Goal: Task Accomplishment & Management: Manage account settings

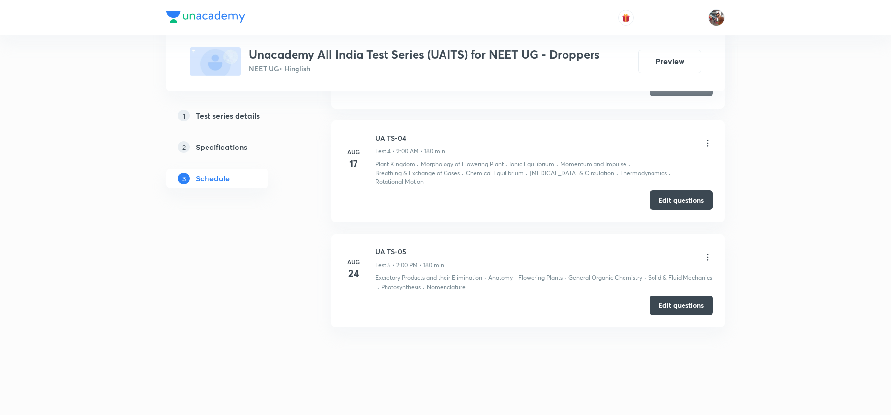
click at [393, 249] on h6 "UAITS-05" at bounding box center [409, 251] width 69 height 10
copy h6 "UAITS-05"
click at [393, 249] on h6 "UAITS-05" at bounding box center [409, 251] width 69 height 10
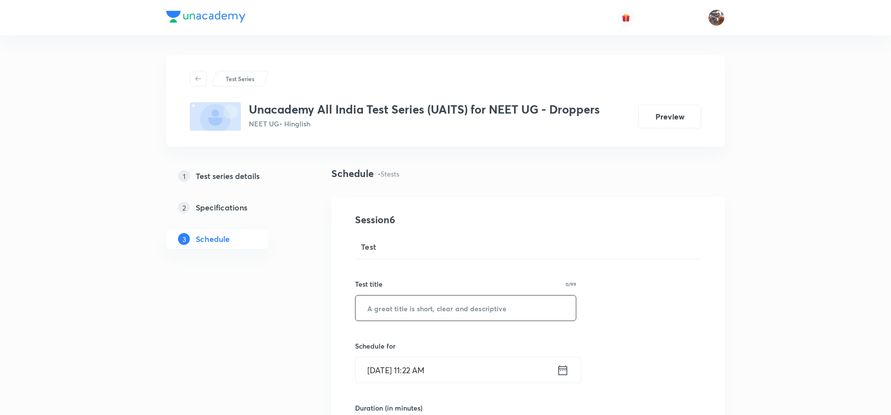
drag, startPoint x: 400, startPoint y: 331, endPoint x: 386, endPoint y: 311, distance: 24.7
click at [386, 311] on input "text" at bounding box center [465, 307] width 220 height 25
paste input "UAITS-05"
type input "UAITS-06 - NEET UG"
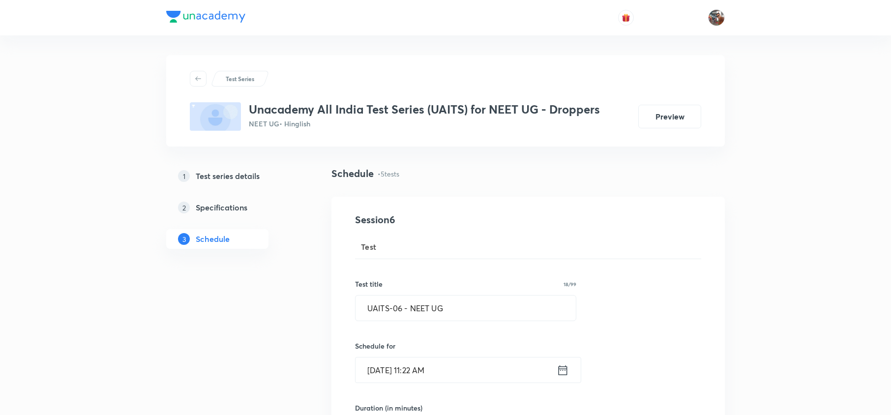
click at [408, 370] on input "Sep 4, 2025, 11:22 AM" at bounding box center [455, 369] width 201 height 25
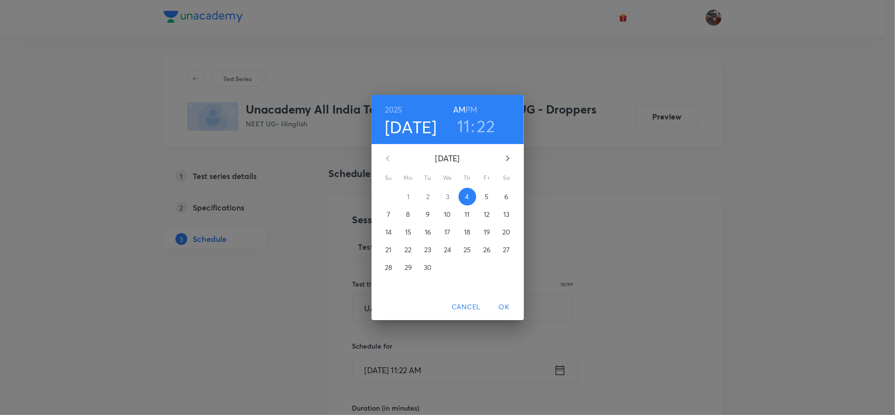
click at [387, 212] on p "7" at bounding box center [388, 214] width 3 height 10
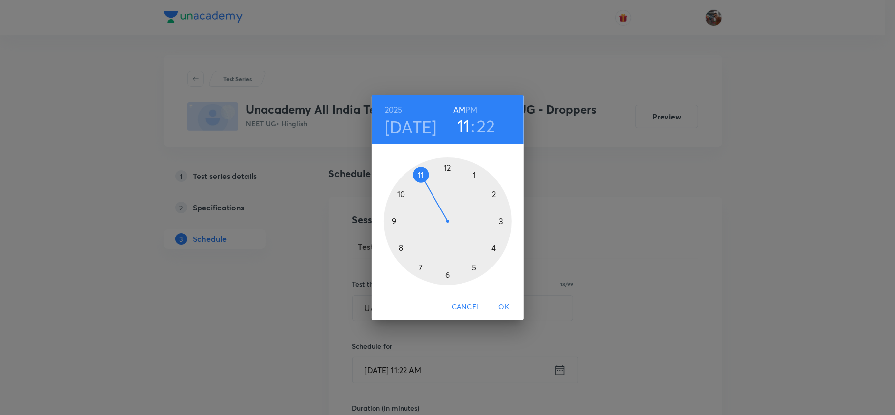
click at [477, 130] on h3 "22" at bounding box center [486, 126] width 18 height 21
click at [475, 108] on h6 "PM" at bounding box center [472, 110] width 12 height 14
click at [463, 129] on h3 "11" at bounding box center [463, 126] width 13 height 21
click at [493, 192] on div at bounding box center [448, 221] width 128 height 128
click at [446, 169] on div at bounding box center [448, 221] width 128 height 128
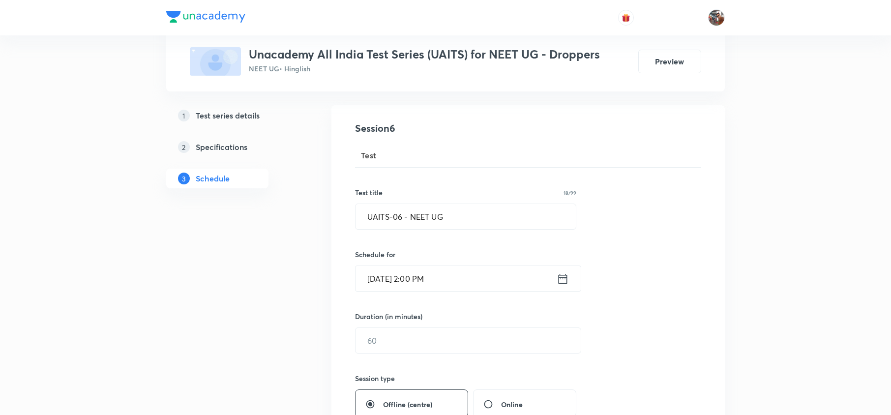
scroll to position [93, 0]
click at [425, 331] on input "text" at bounding box center [467, 338] width 225 height 25
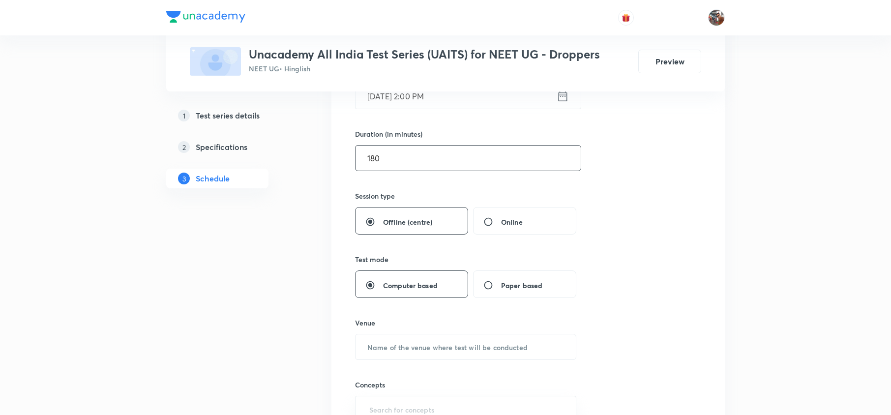
scroll to position [274, 0]
type input "180"
click at [421, 345] on input "text" at bounding box center [465, 346] width 220 height 25
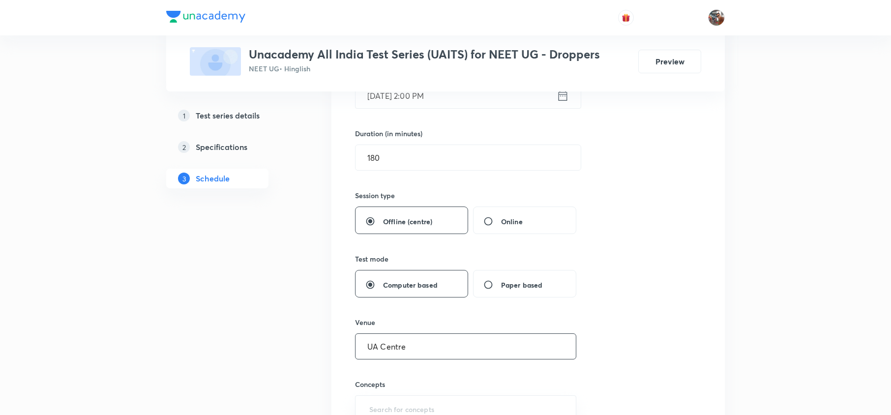
type input "UA Centre"
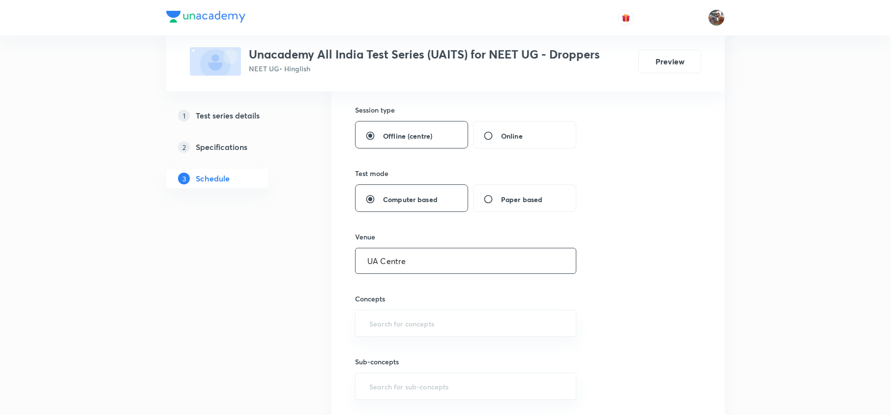
scroll to position [360, 0]
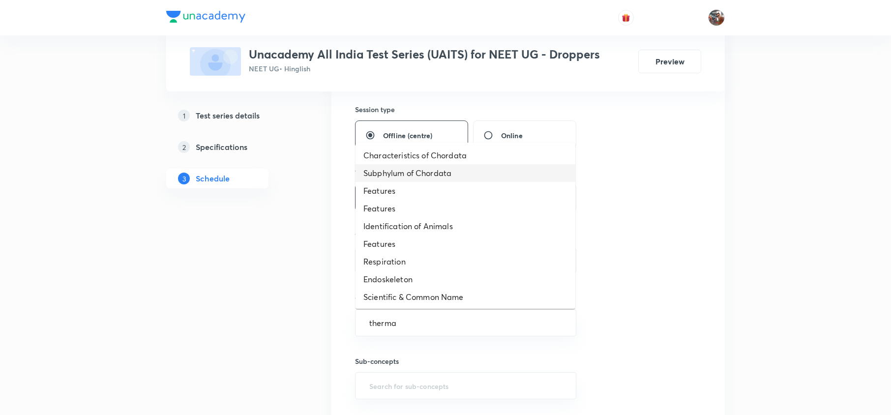
type input "thermal"
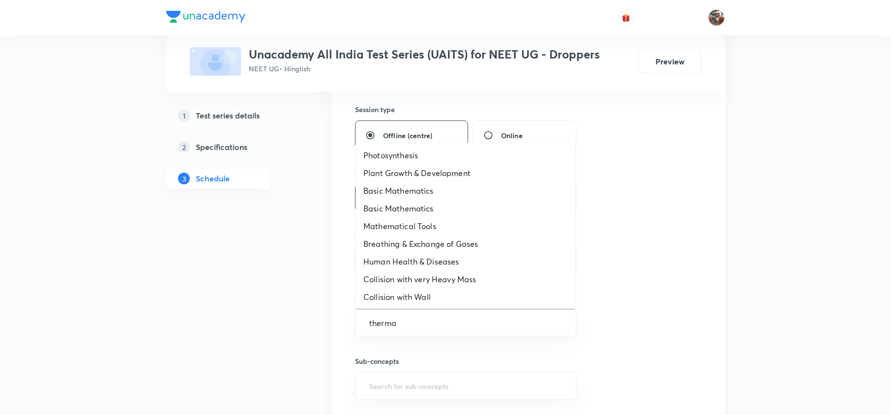
type input "thermal"
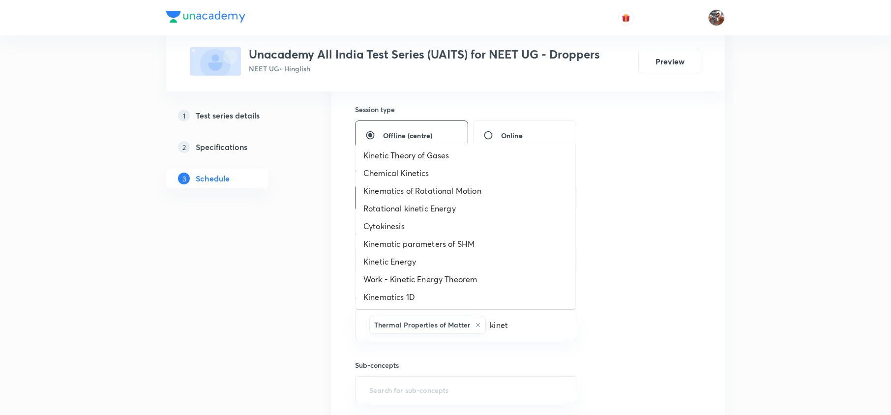
type input "kineti"
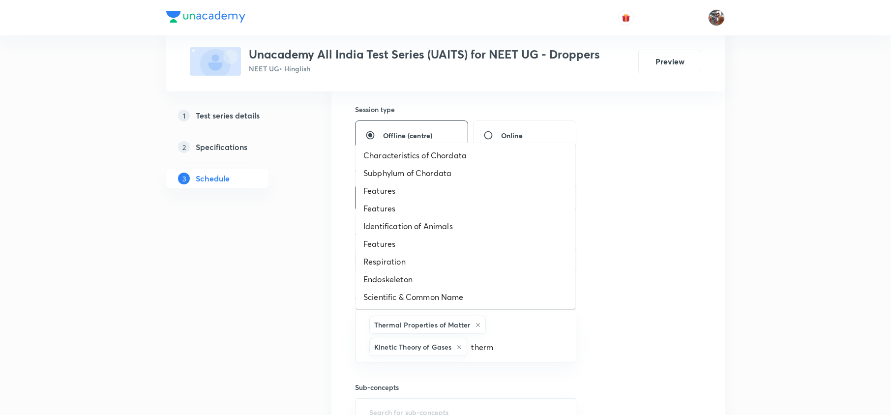
type input "thermo"
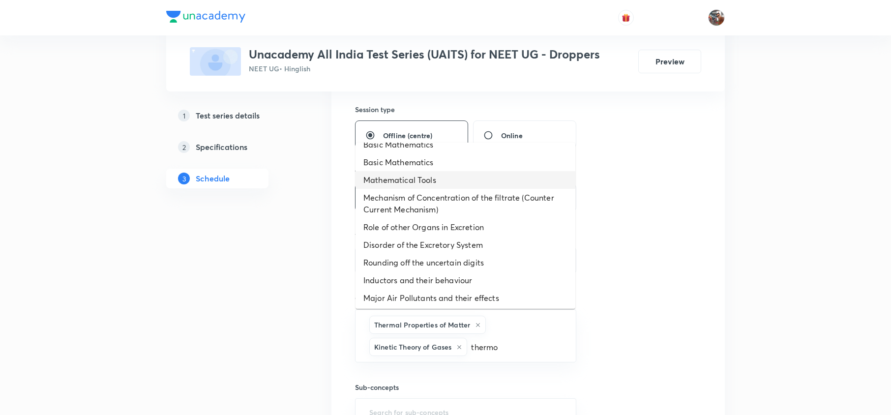
scroll to position [46, 0]
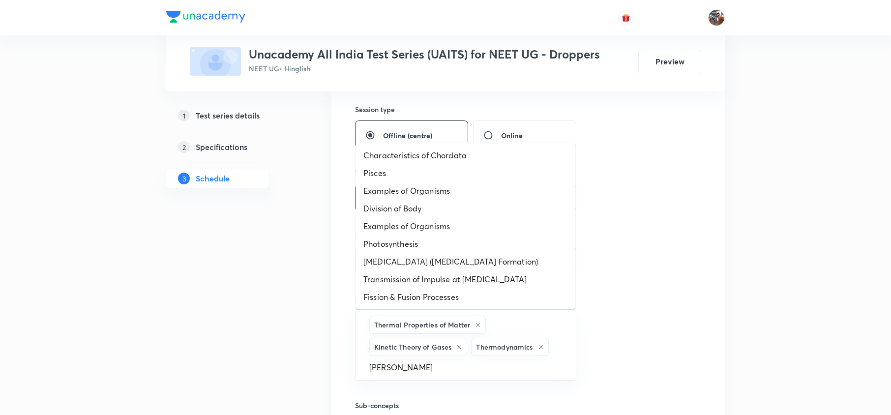
type input "isomer"
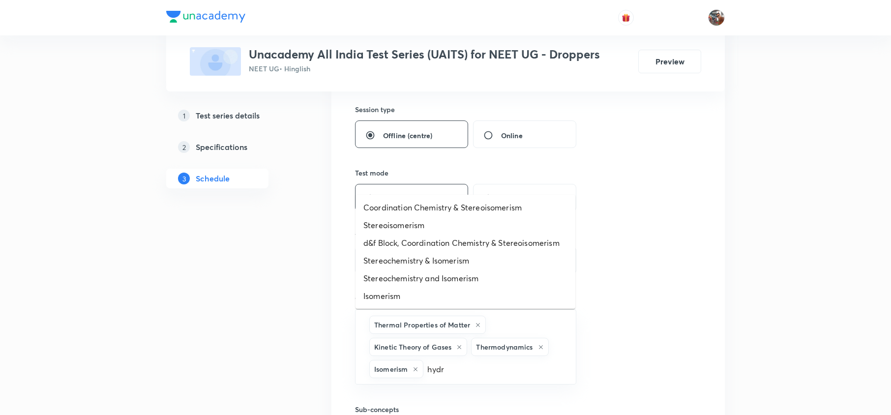
type input "hydro"
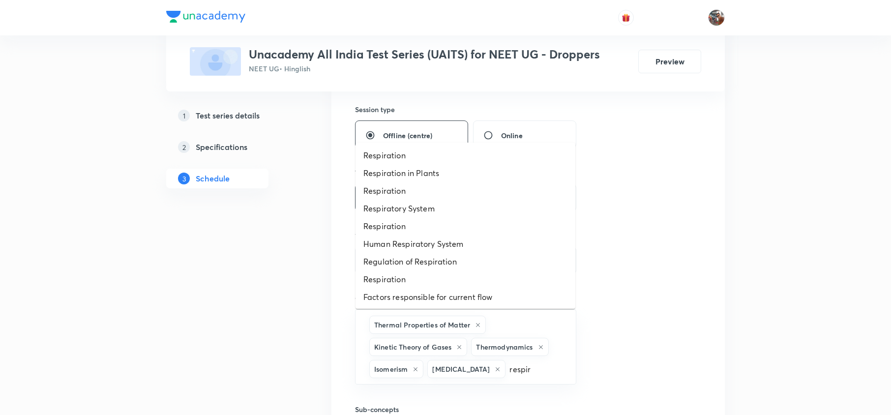
type input "respira"
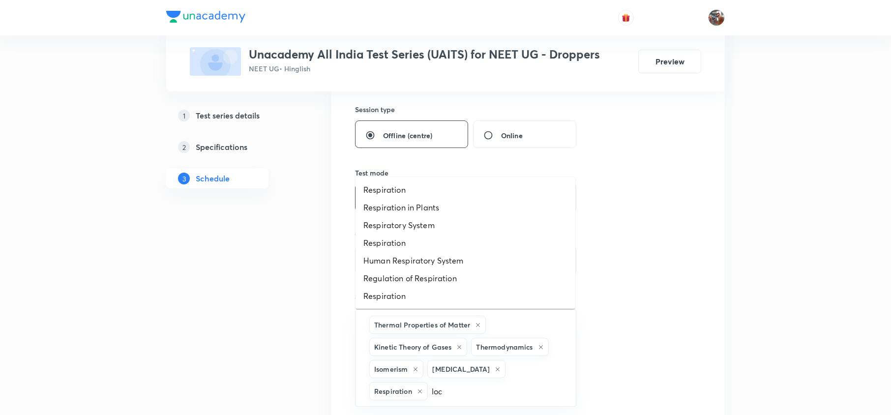
type input "loco"
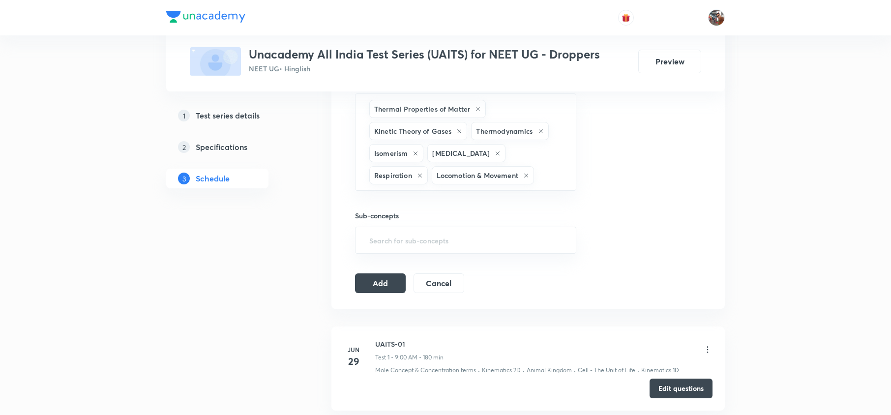
scroll to position [587, 0]
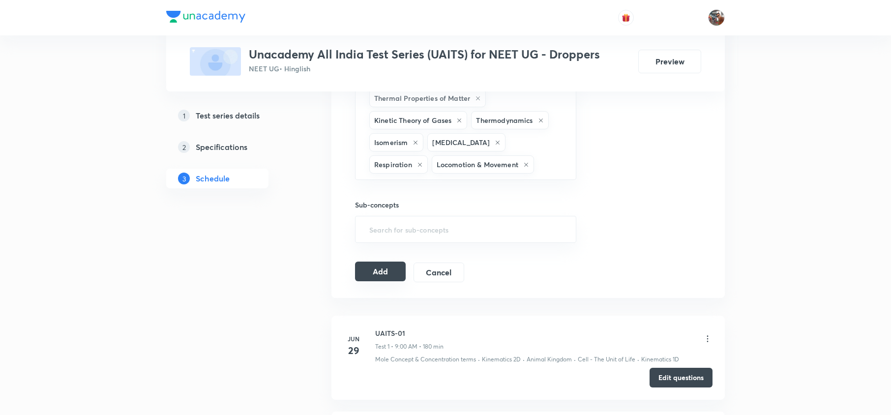
click at [371, 267] on button "Add" at bounding box center [380, 272] width 51 height 20
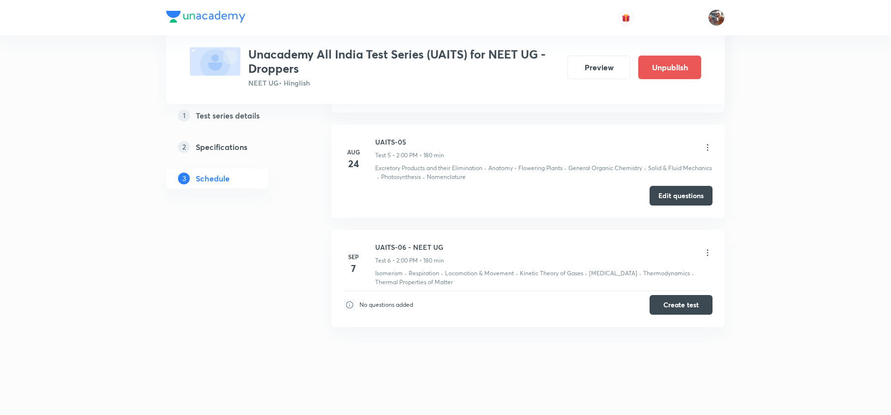
click at [704, 311] on li "Sep 7 UAITS-06 - NEET UG Test 6 • 2:00 PM • 180 min Isomerism · Respiration · L…" at bounding box center [527, 278] width 393 height 97
click at [689, 299] on button "Create test" at bounding box center [680, 304] width 63 height 20
click at [391, 242] on h6 "UAITS-06 - NEET UG" at bounding box center [409, 247] width 69 height 10
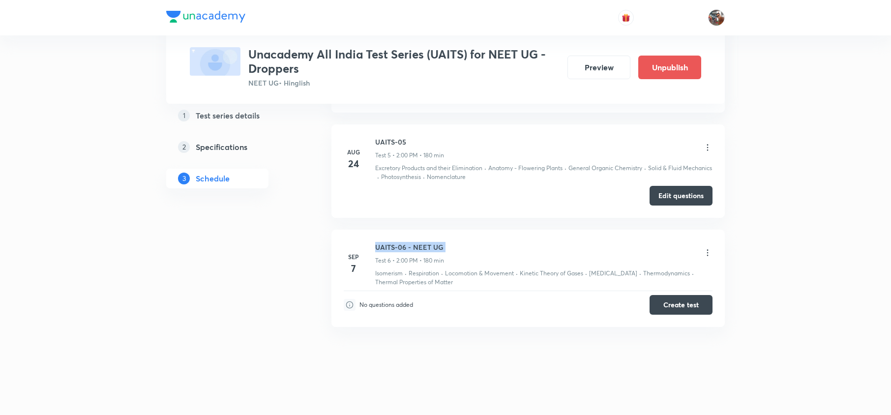
copy h6 "UAITS-06 - NEET UG"
click at [391, 242] on h6 "UAITS-06 - NEET UG" at bounding box center [409, 247] width 69 height 10
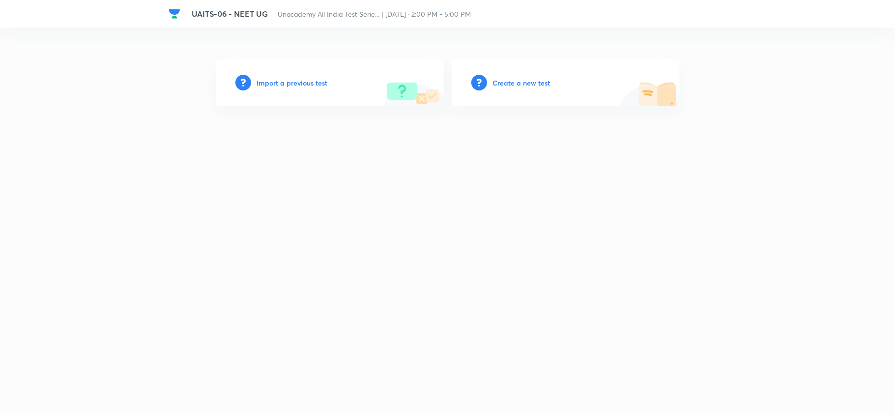
click at [506, 81] on h6 "Create a new test" at bounding box center [522, 83] width 58 height 10
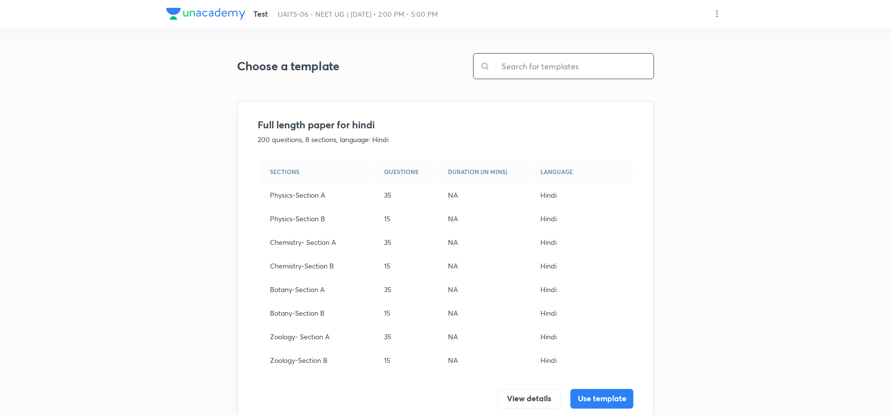
click at [587, 67] on input "text" at bounding box center [572, 66] width 164 height 25
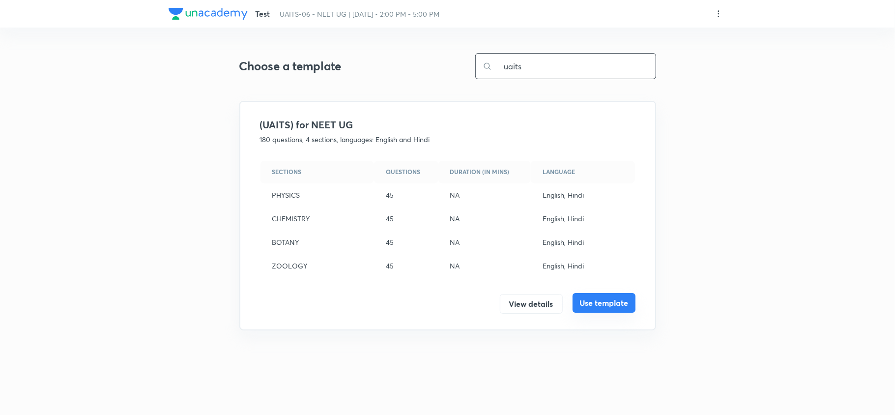
type input "uaits"
click at [611, 296] on button "Use template" at bounding box center [604, 303] width 63 height 20
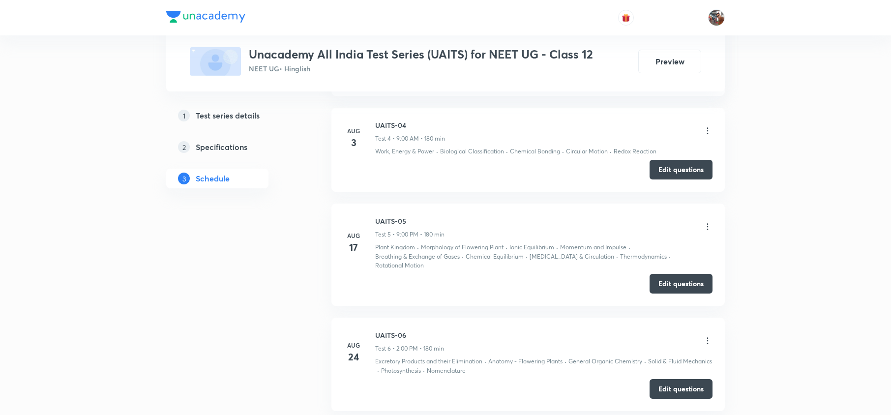
scroll to position [1220, 0]
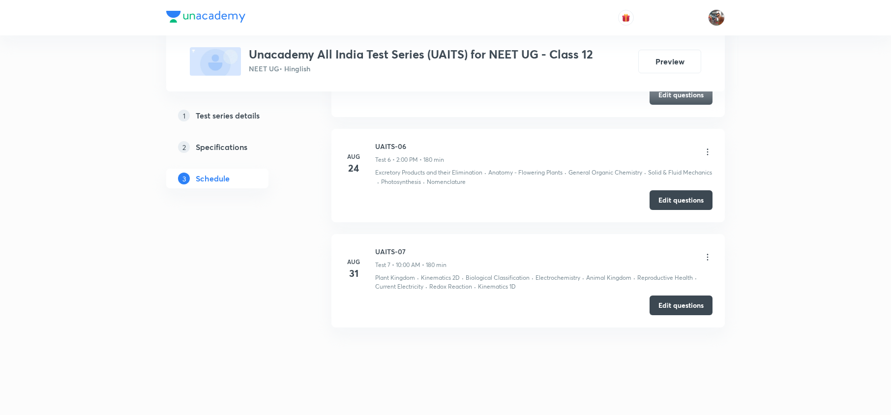
click at [393, 246] on h6 "UAITS-07" at bounding box center [410, 251] width 71 height 10
copy h6 "UAITS-07"
click at [393, 246] on h6 "UAITS-07" at bounding box center [410, 251] width 71 height 10
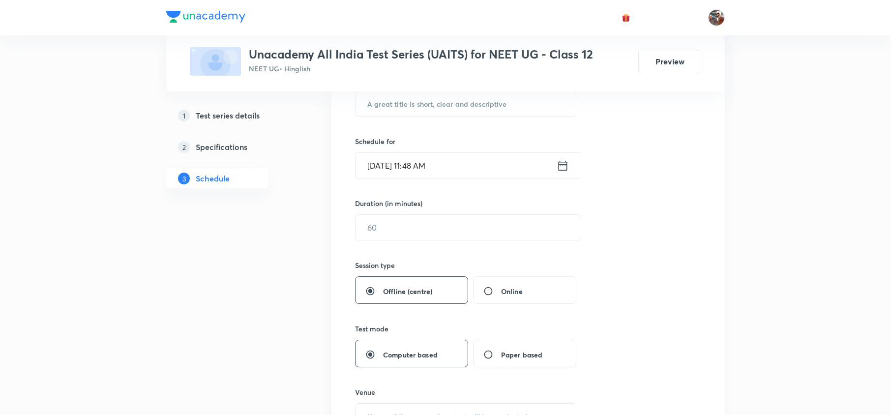
scroll to position [0, 0]
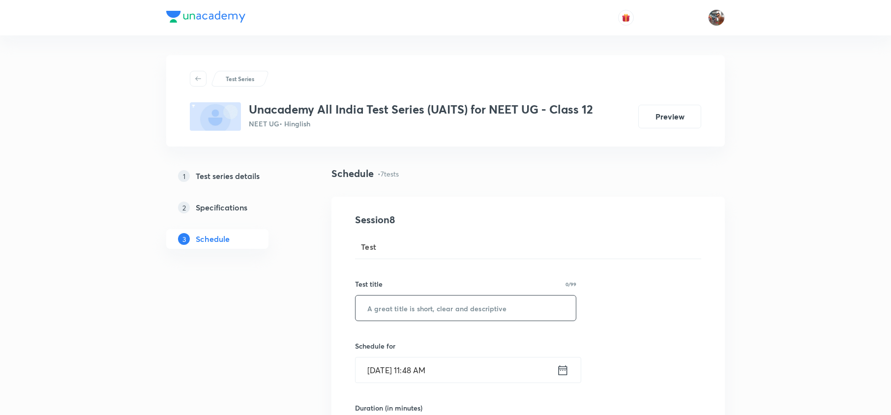
click at [437, 300] on input "text" at bounding box center [465, 307] width 220 height 25
paste input "UAITS-07"
type input "UAITS-08 - JEE Mains"
click at [431, 370] on input "Sep 4, 2025, 11:48 AM" at bounding box center [455, 369] width 201 height 25
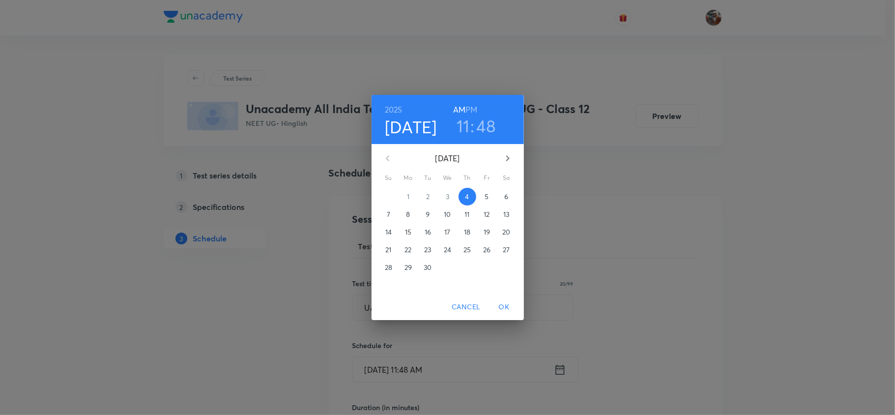
click at [388, 209] on p "7" at bounding box center [388, 214] width 3 height 10
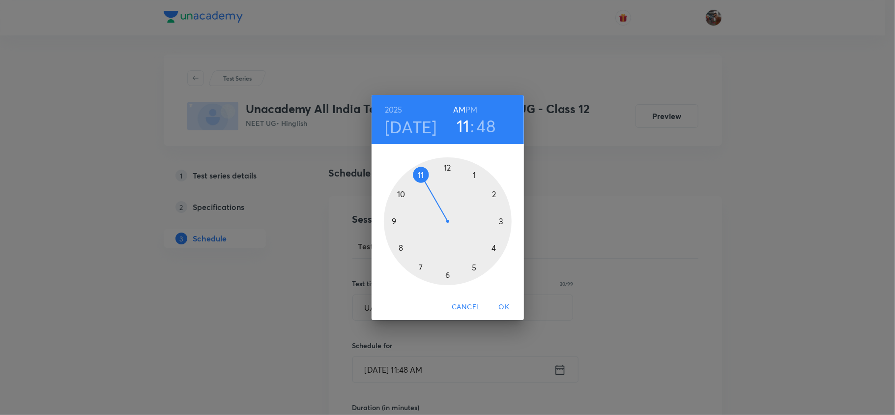
click at [472, 109] on h6 "PM" at bounding box center [472, 110] width 12 height 14
click at [494, 189] on div at bounding box center [448, 221] width 128 height 128
click at [449, 168] on div at bounding box center [448, 221] width 128 height 128
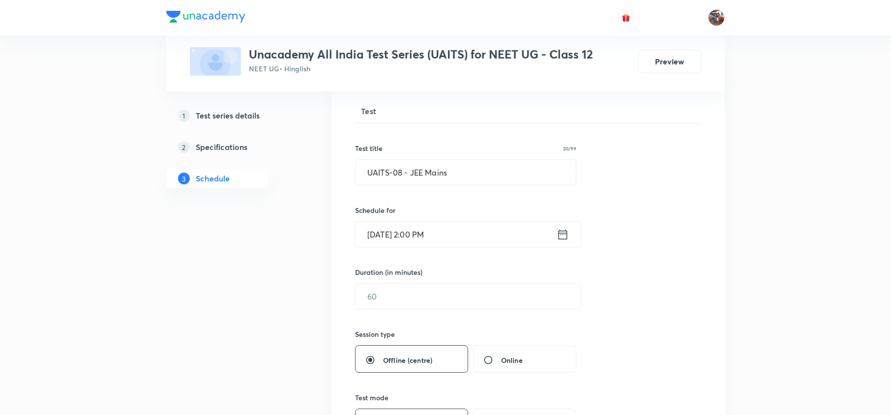
scroll to position [140, 0]
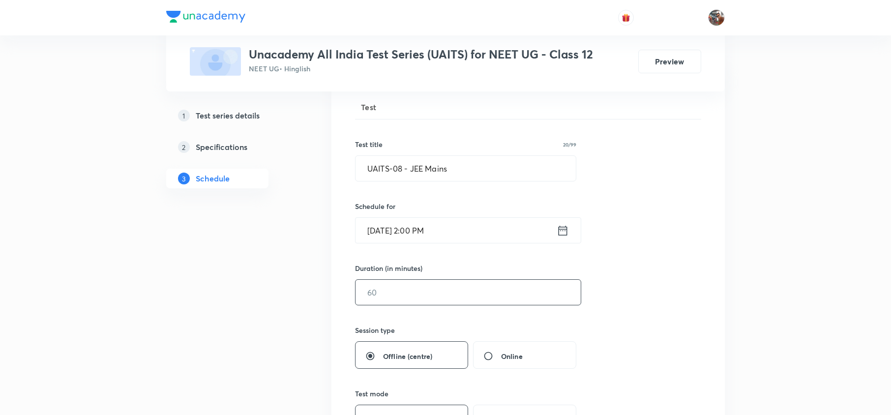
click at [401, 296] on input "text" at bounding box center [467, 292] width 225 height 25
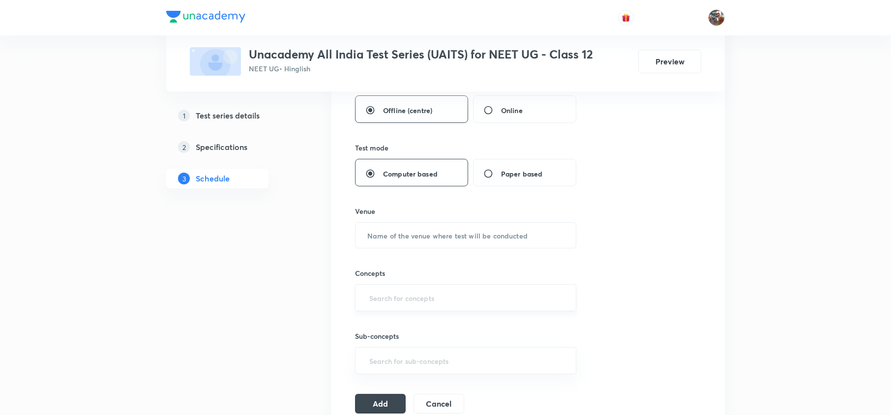
type input "180"
click at [414, 298] on input "text" at bounding box center [465, 298] width 197 height 18
click at [390, 238] on input "text" at bounding box center [465, 235] width 220 height 25
type input "Unacademy Centre"
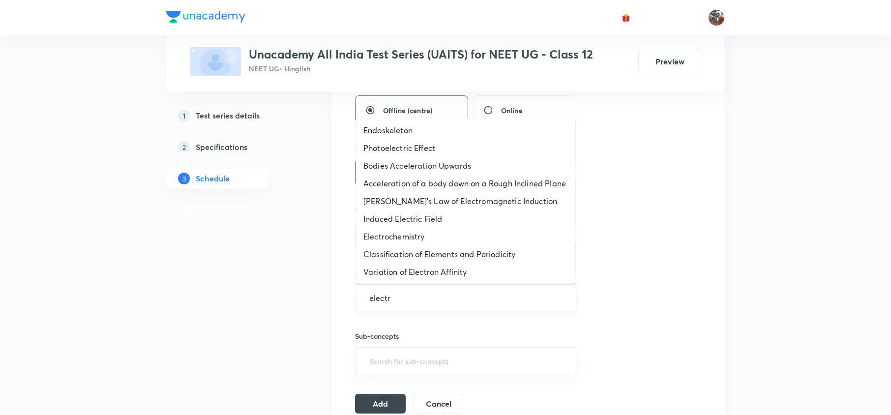
type input "electro"
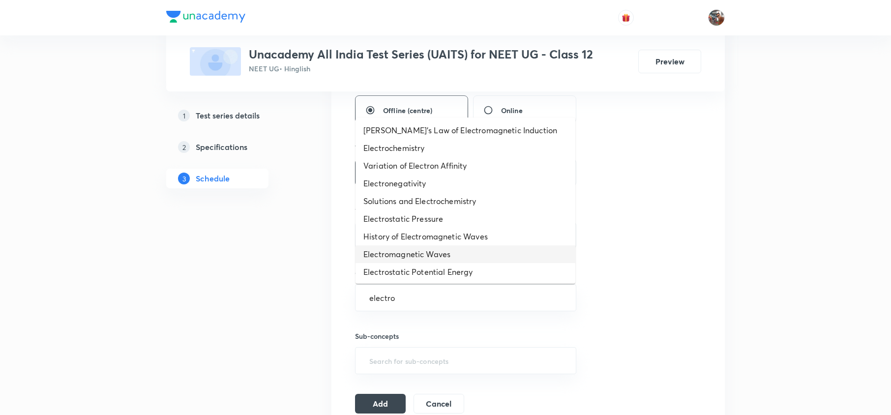
scroll to position [69, 0]
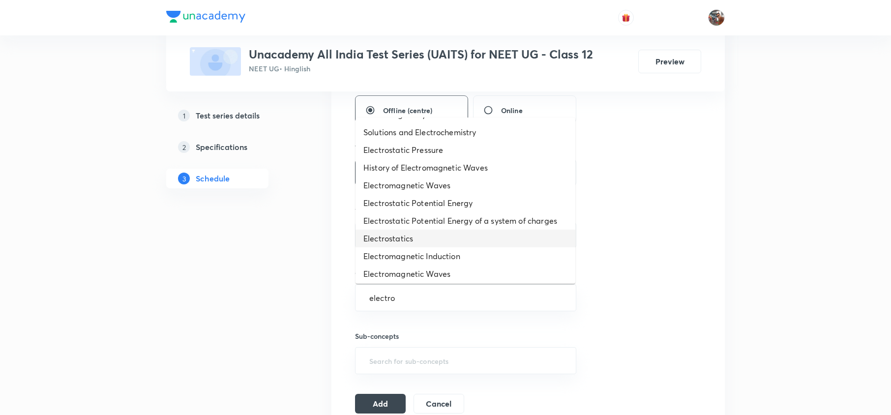
click at [445, 242] on li "Electrostatics" at bounding box center [465, 239] width 220 height 18
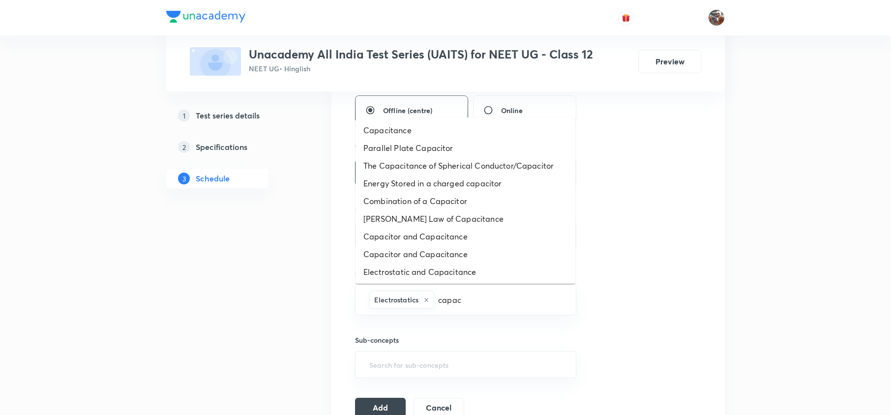
type input "capaci"
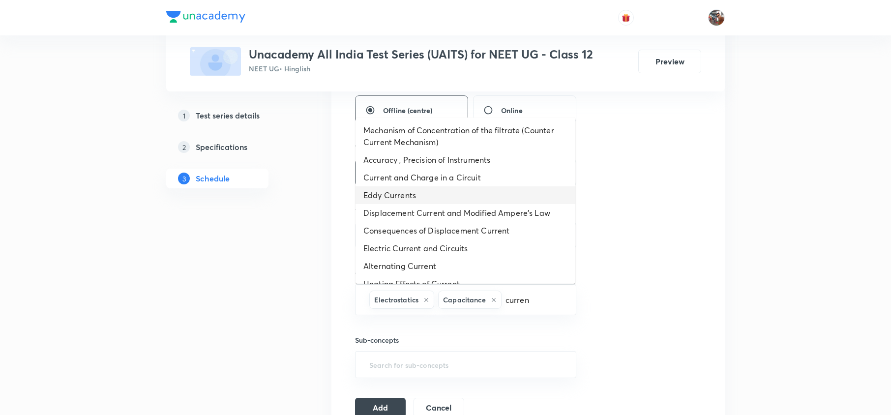
type input "current"
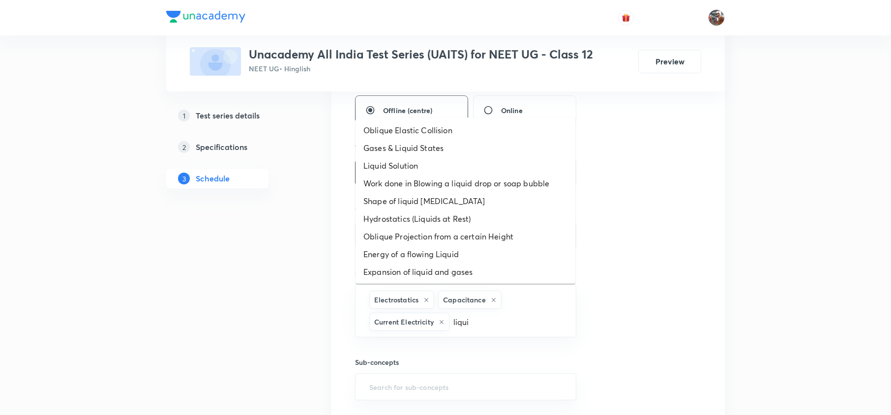
type input "liquid"
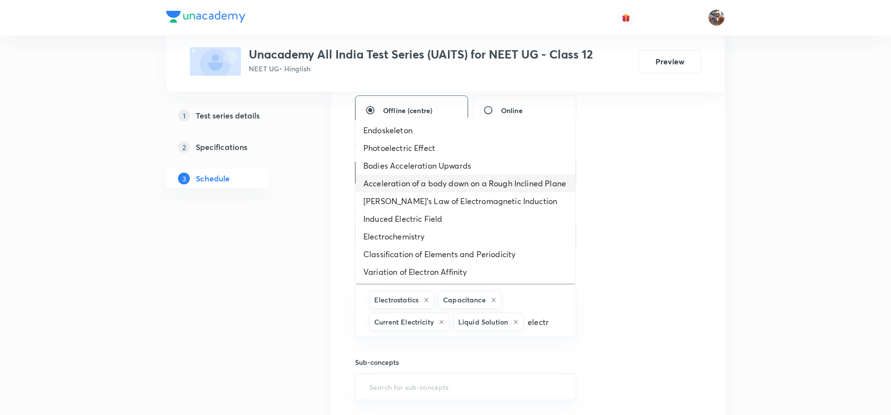
type input "electro"
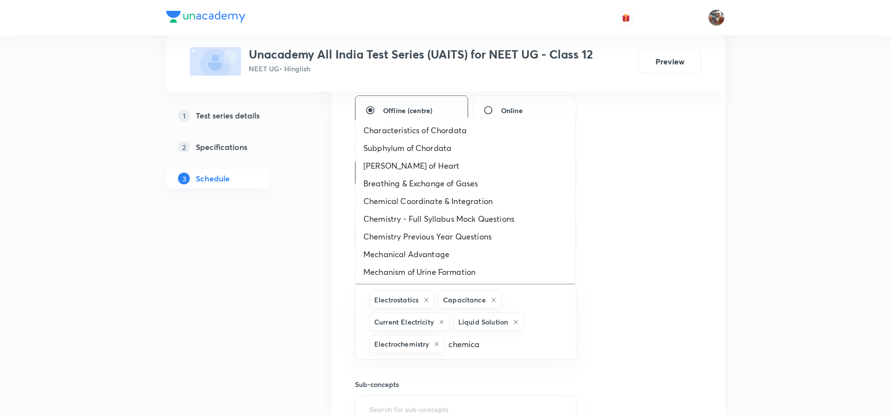
type input "chemical"
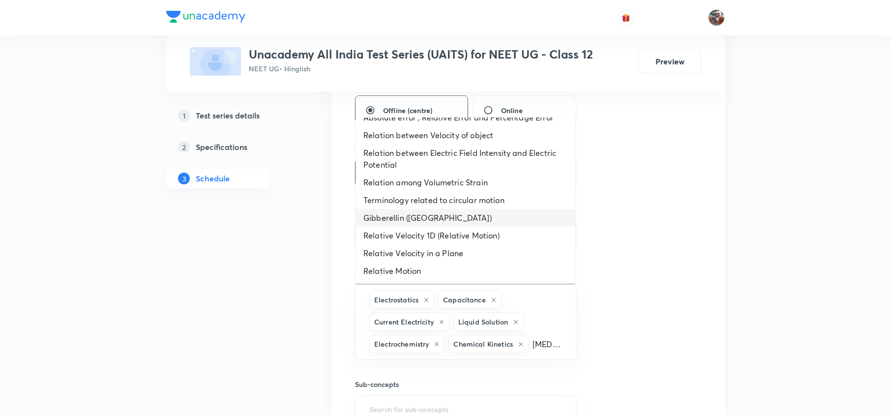
scroll to position [0, 0]
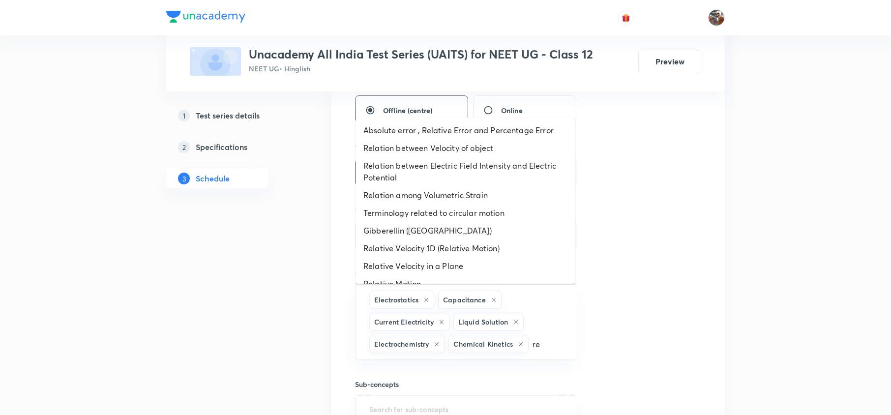
type input "r"
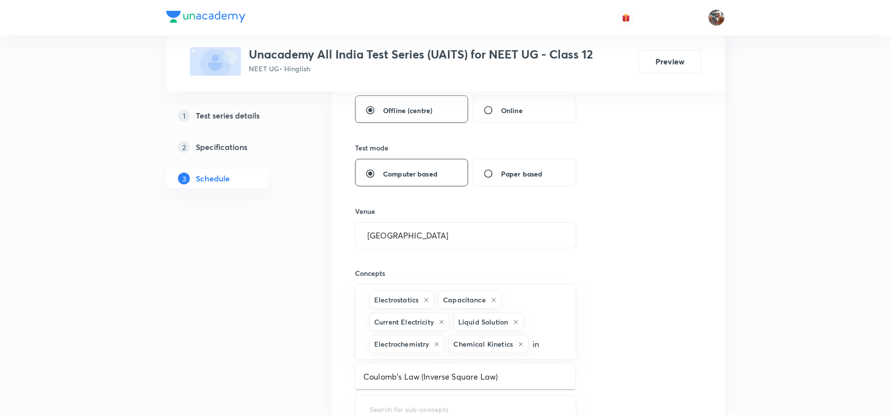
type input "i"
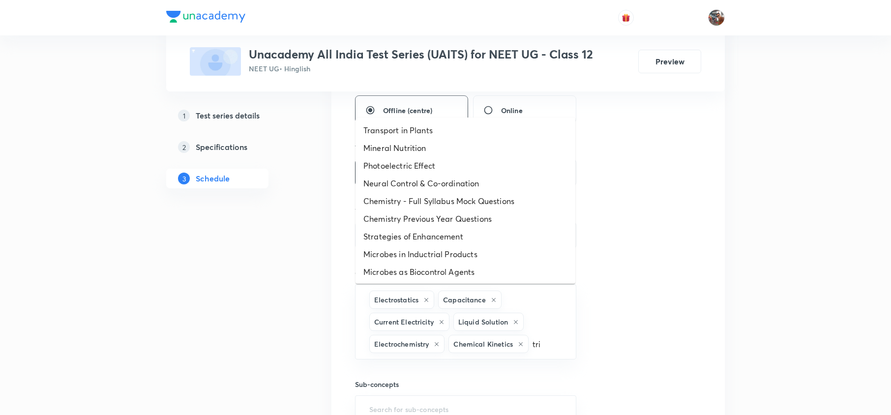
type input "trig"
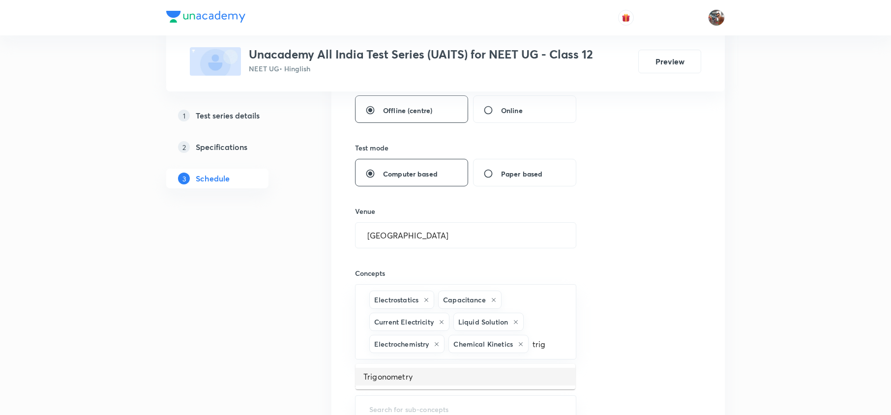
click at [492, 381] on li "Trigonometry" at bounding box center [465, 377] width 220 height 18
type input "m"
type input "deter"
click at [630, 365] on div "Session 8 Test Test title 20/99 UAITS-08 - JEE Mains ​ Schedule for Sep 7, 2025…" at bounding box center [528, 144] width 346 height 635
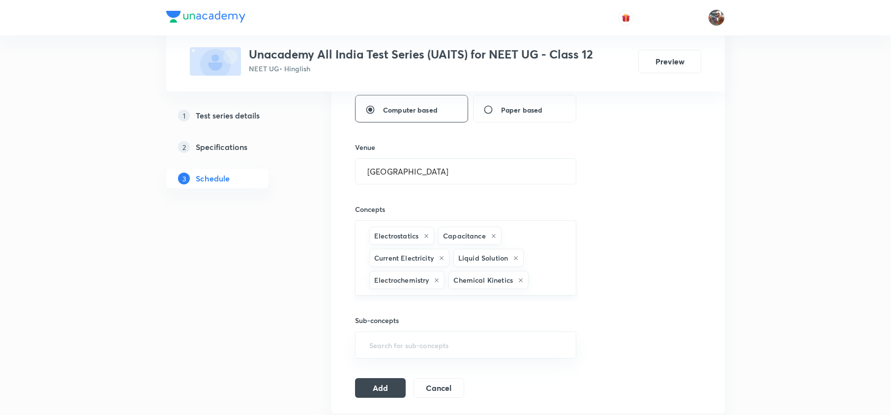
scroll to position [450, 0]
click at [547, 280] on input "text" at bounding box center [546, 279] width 33 height 18
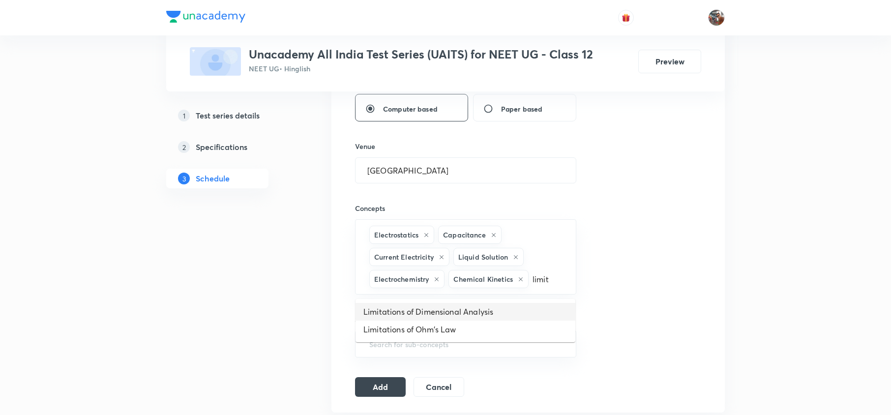
type input "limit"
click at [613, 314] on div "Session 8 Test Test title 20/99 UAITS-08 - JEE Mains ​ Schedule for Sep 7, 2025…" at bounding box center [528, 79] width 346 height 635
click at [381, 384] on button "Add" at bounding box center [380, 386] width 51 height 20
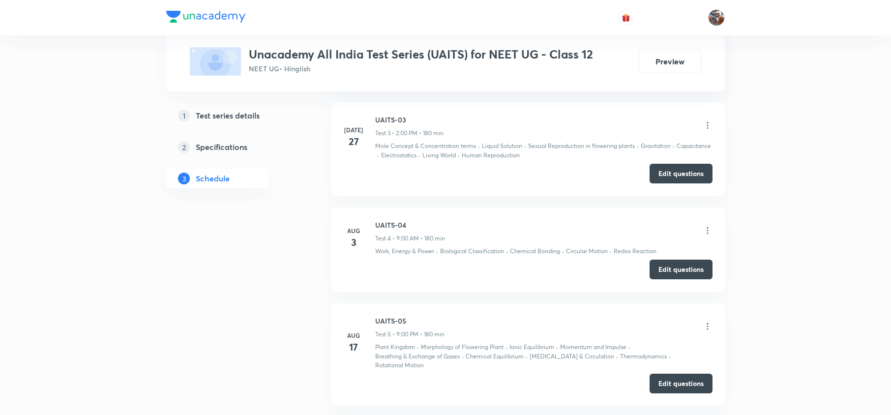
scroll to position [1269, 0]
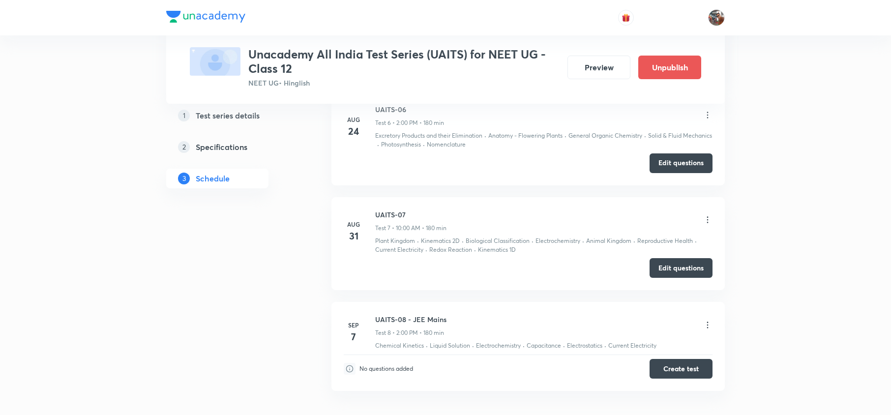
click at [699, 317] on div "UAITS-08 - JEE Mains Test 8 • 2:00 PM • 180 min" at bounding box center [543, 325] width 337 height 23
click at [703, 320] on icon at bounding box center [708, 325] width 10 height 10
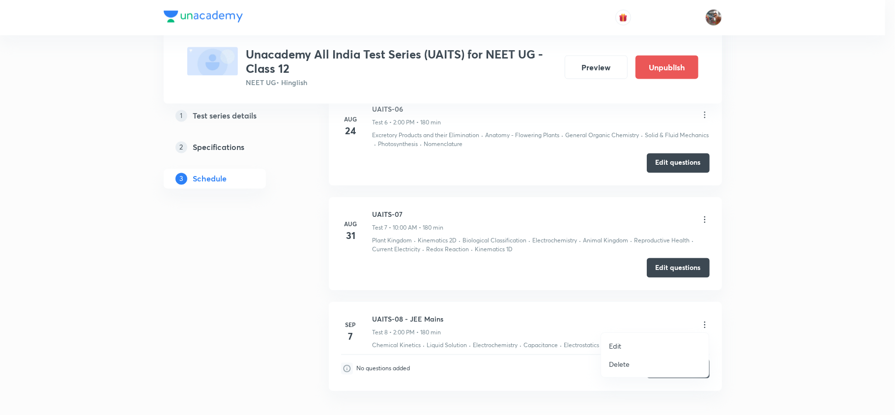
click at [622, 365] on p "Delete" at bounding box center [619, 364] width 21 height 10
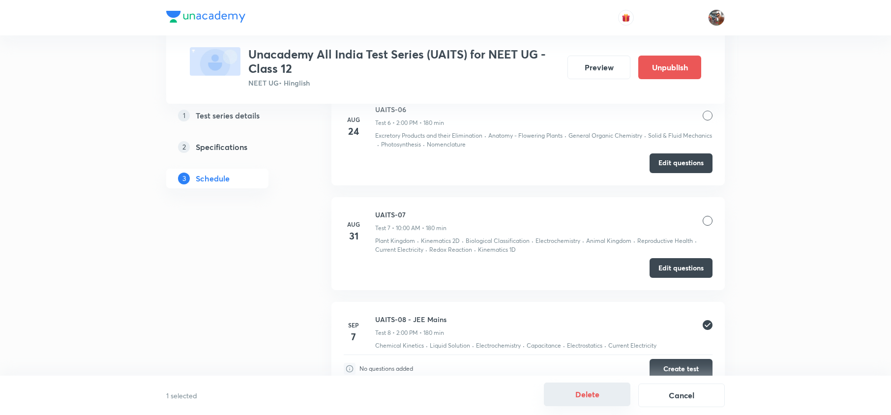
click at [600, 392] on button "Delete" at bounding box center [587, 395] width 87 height 24
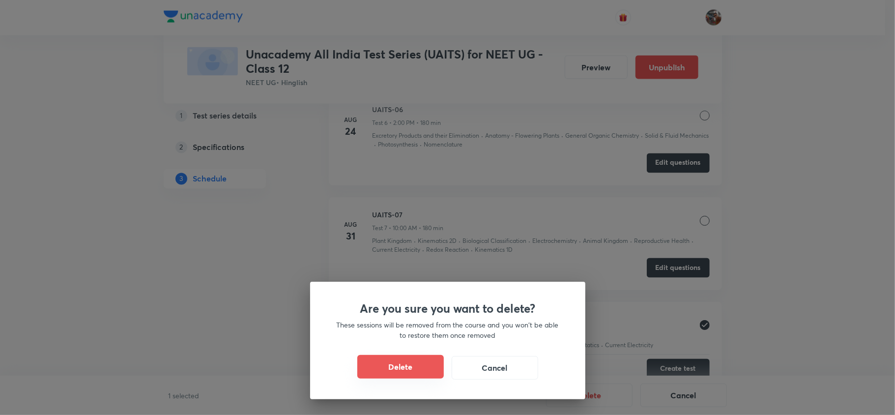
click at [407, 370] on button "Delete" at bounding box center [400, 367] width 87 height 24
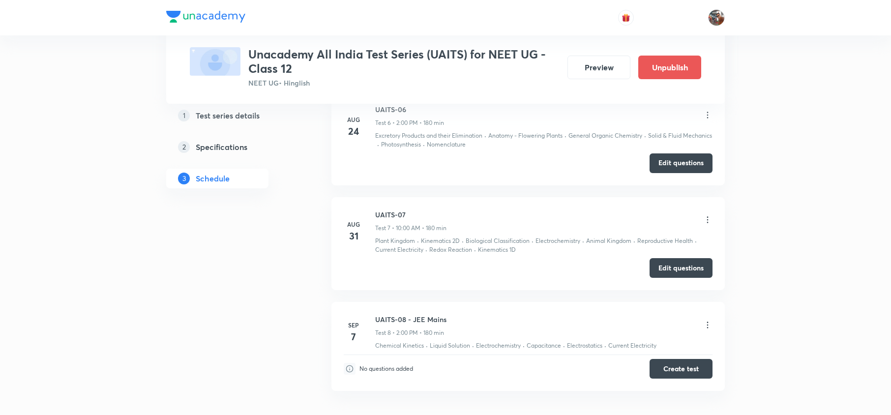
scroll to position [1232, 0]
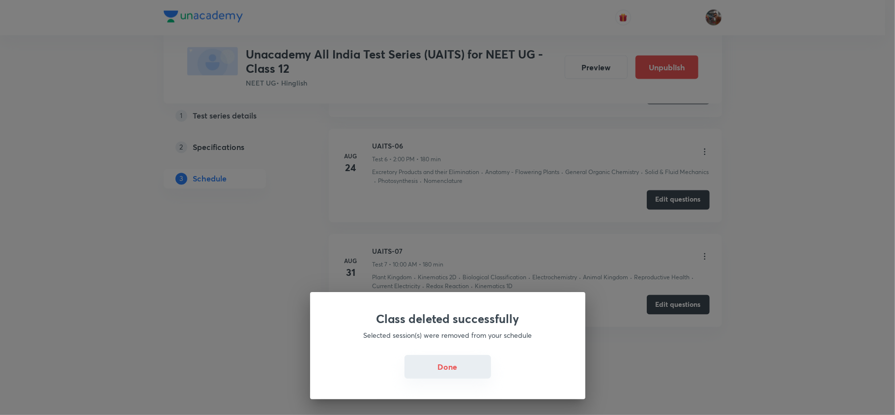
click at [449, 361] on button "Done" at bounding box center [448, 367] width 87 height 24
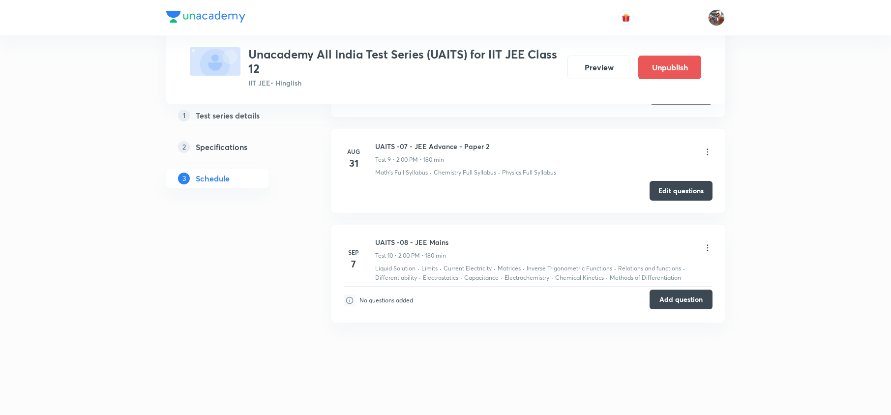
click at [668, 301] on button "Add question" at bounding box center [680, 300] width 63 height 20
